Goal: Use online tool/utility: Use online tool/utility

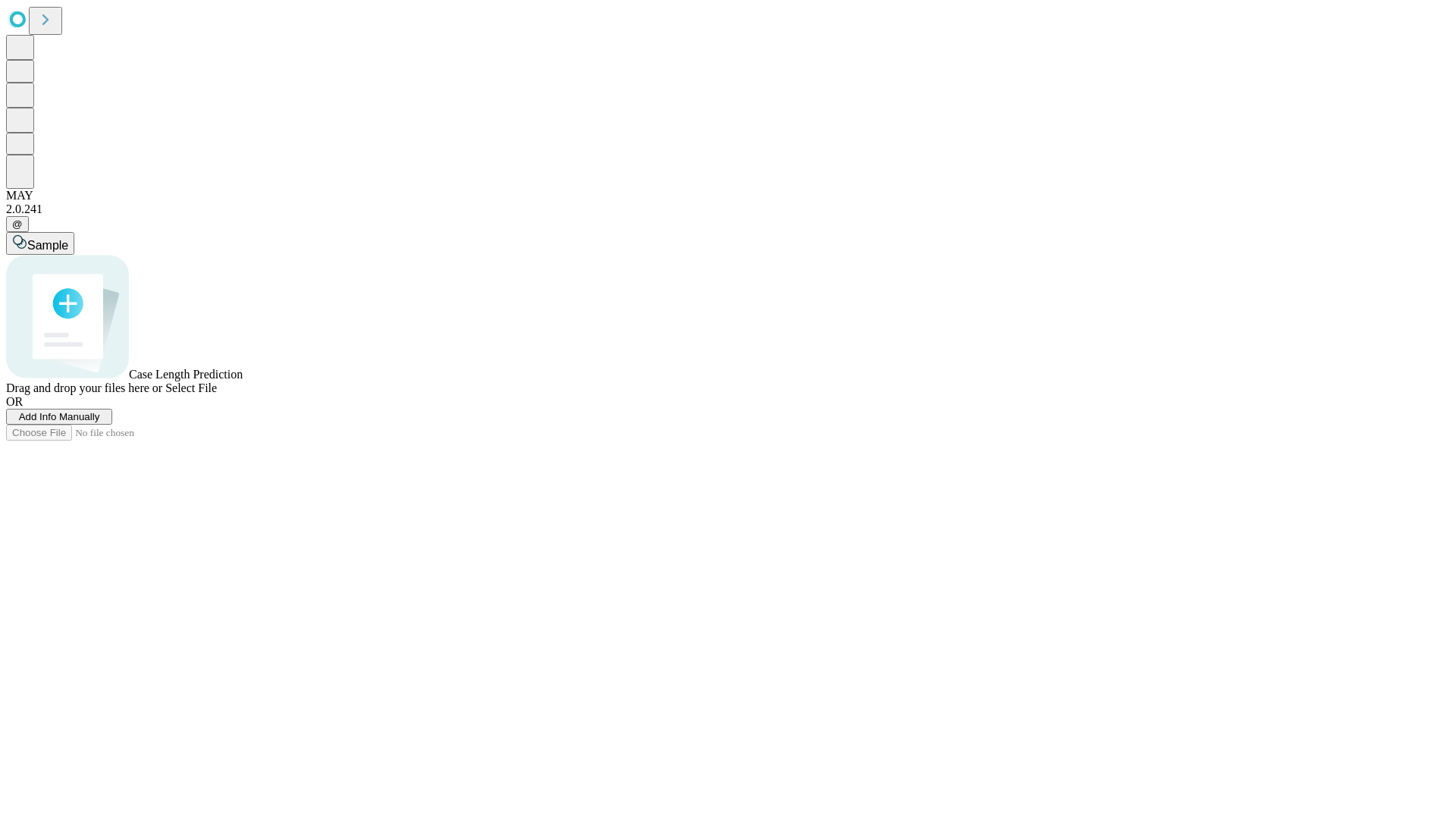
click at [217, 394] on span "Select File" at bounding box center [191, 388] width 51 height 13
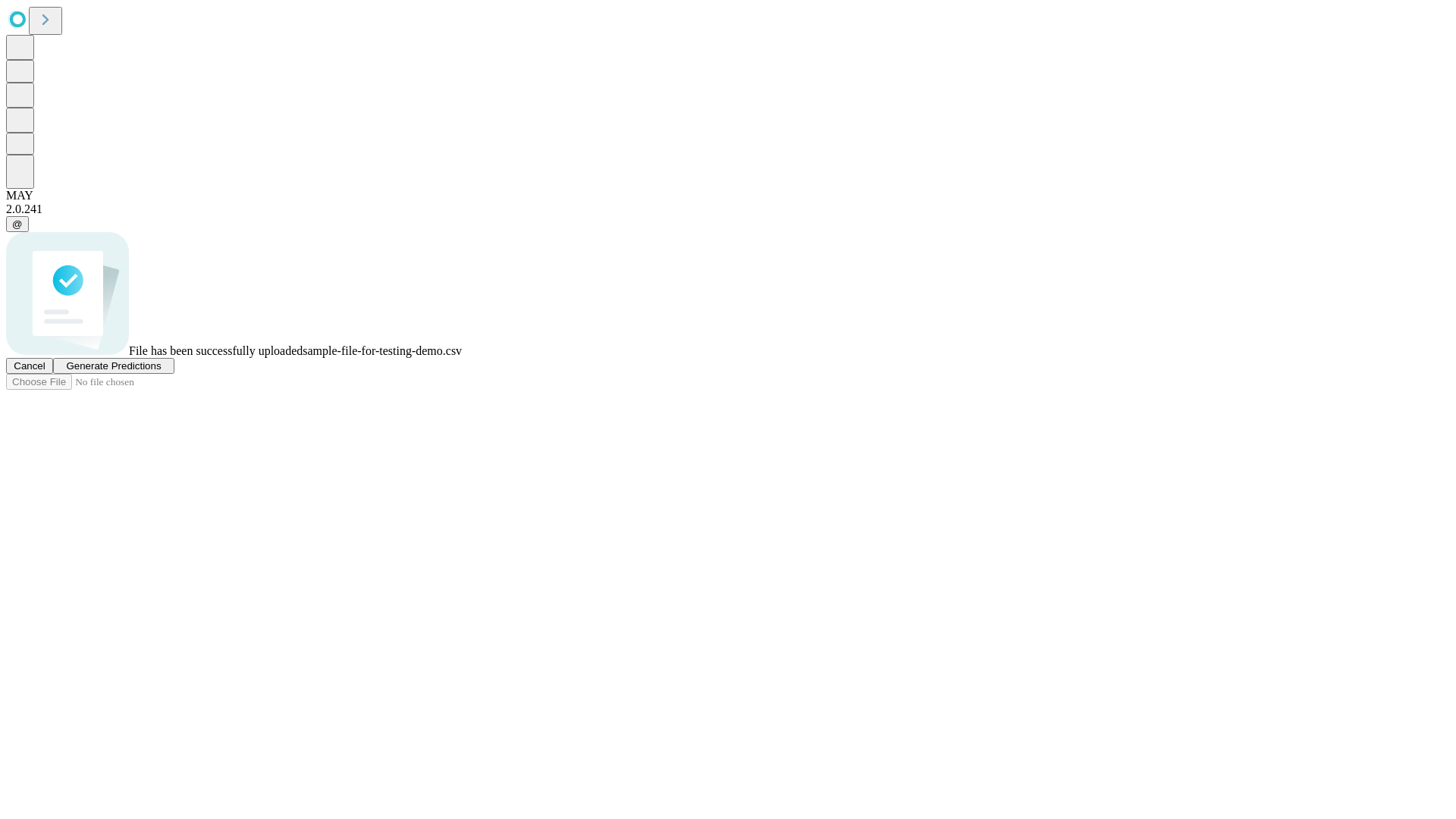
click at [161, 372] on span "Generate Predictions" at bounding box center [113, 366] width 95 height 11
